Goal: Task Accomplishment & Management: Complete application form

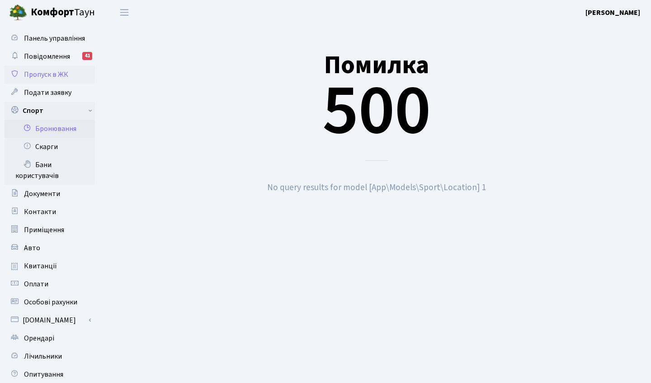
click at [58, 72] on span "Пропуск в ЖК" at bounding box center [46, 75] width 44 height 10
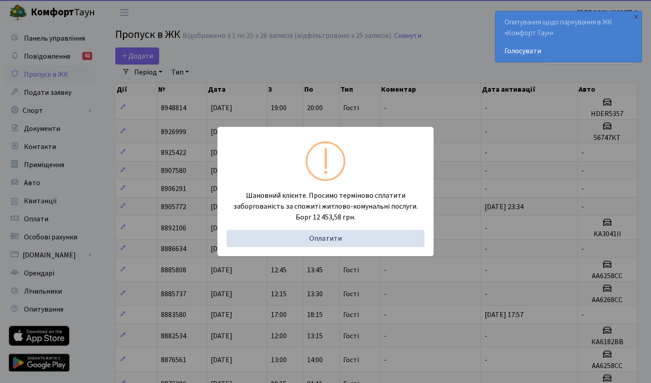
select select "25"
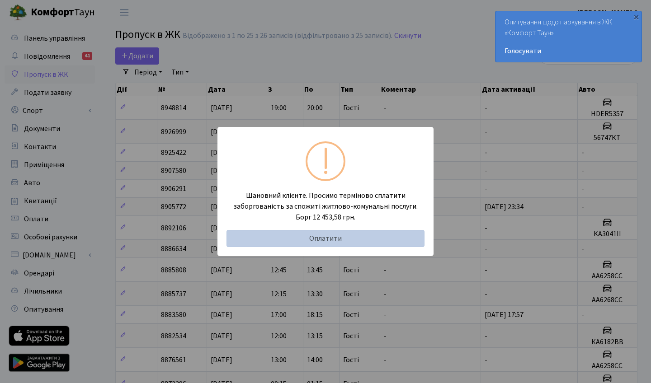
click at [392, 234] on link "Оплатити" at bounding box center [325, 238] width 198 height 17
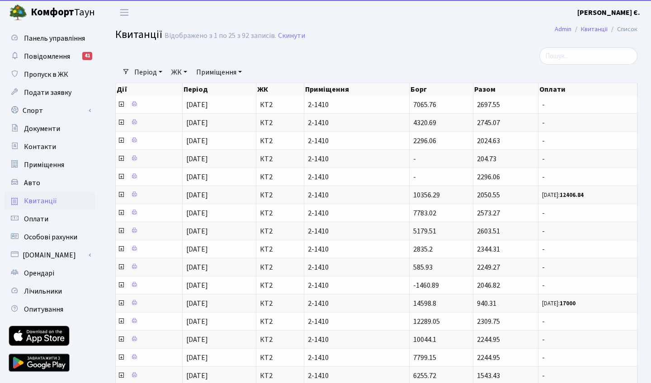
select select "25"
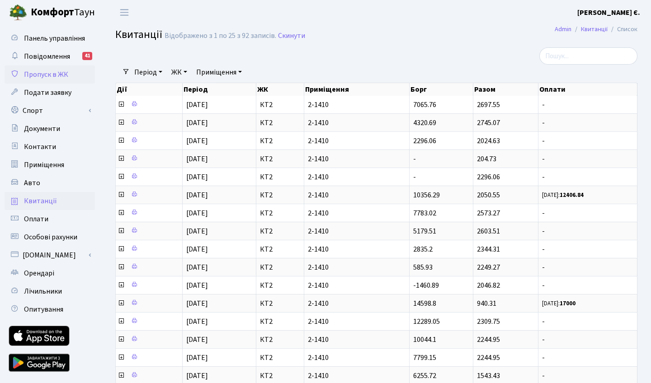
click at [41, 74] on span "Пропуск в ЖК" at bounding box center [46, 75] width 44 height 10
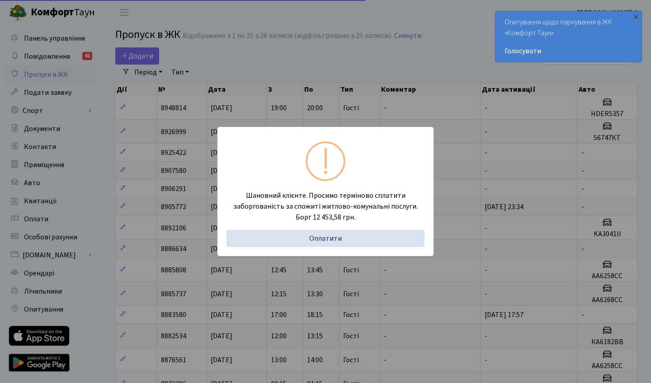
select select "25"
click at [430, 82] on div "Шановний клієнте. Просимо терміново сплатити заборгованість за спожиті житлово-…" at bounding box center [325, 191] width 651 height 383
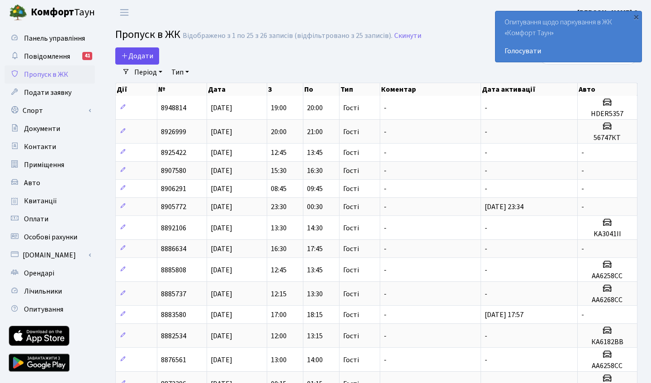
click at [127, 55] on icon at bounding box center [124, 55] width 7 height 7
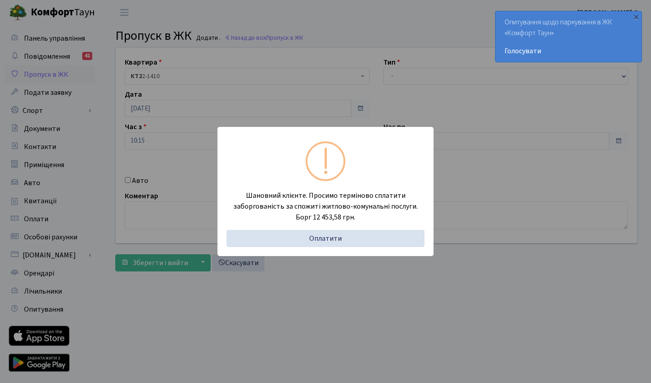
click at [322, 103] on div "Шановний клієнте. Просимо терміново сплатити заборгованість за спожиті житлово-…" at bounding box center [325, 191] width 651 height 383
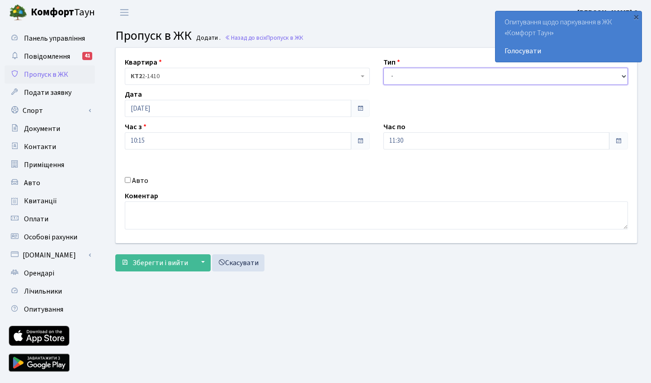
select select "3"
click at [173, 259] on span "Зберегти і вийти" at bounding box center [160, 263] width 56 height 10
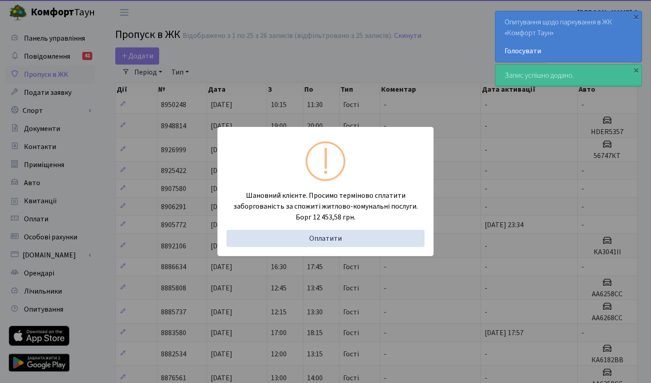
select select "25"
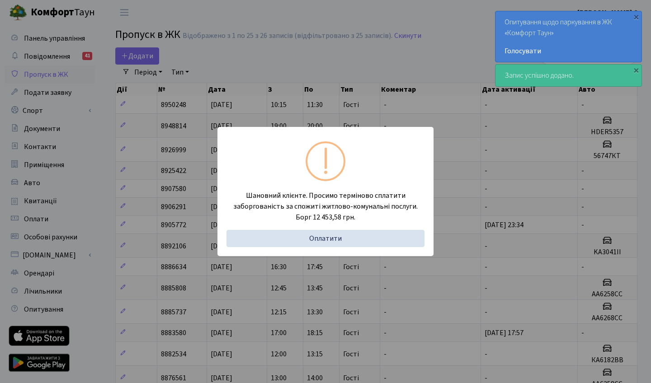
click at [384, 73] on div "Шановний клієнте. Просимо терміново сплатити заборгованість за спожиті житлово-…" at bounding box center [325, 191] width 651 height 383
